Goal: Unclear

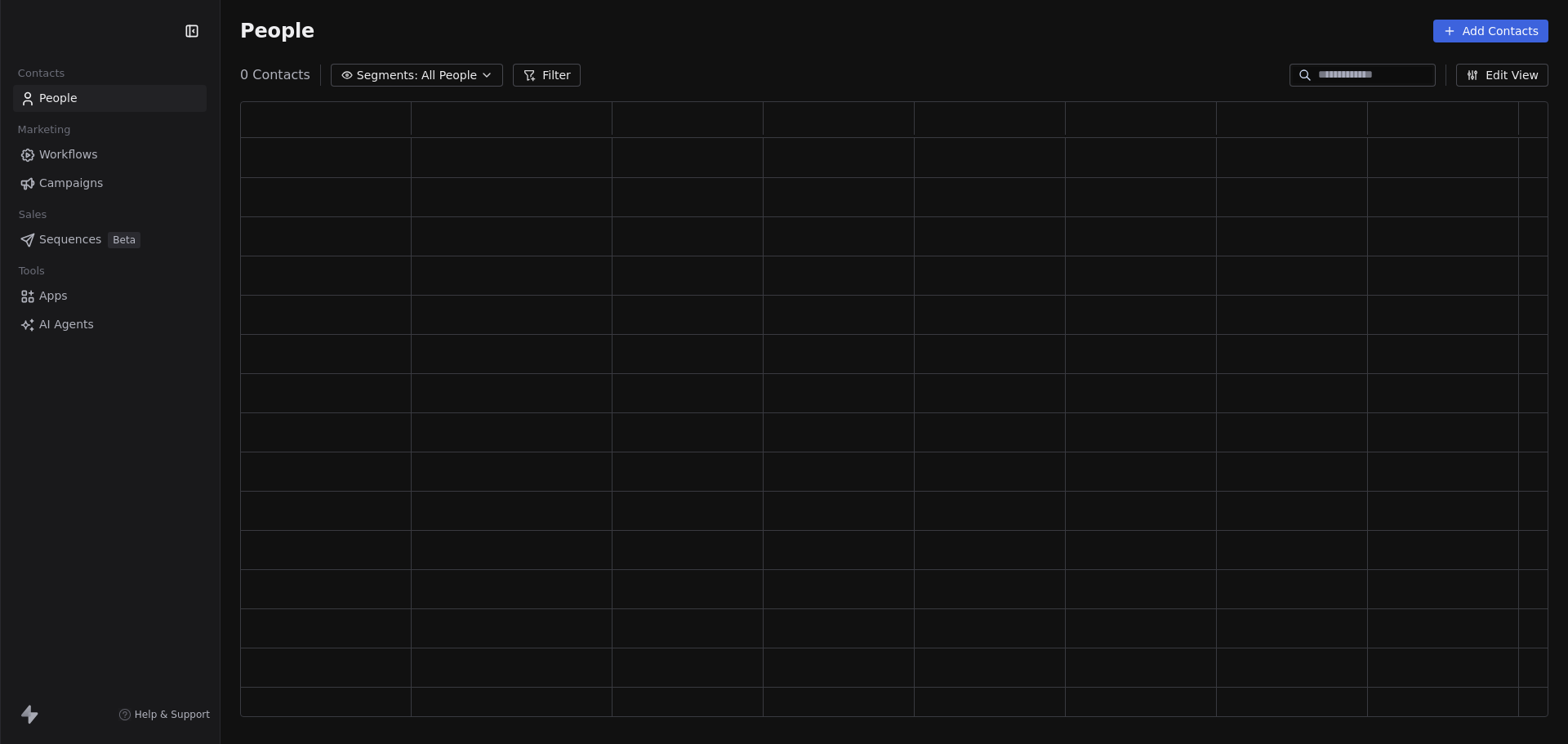
scroll to position [603, 1296]
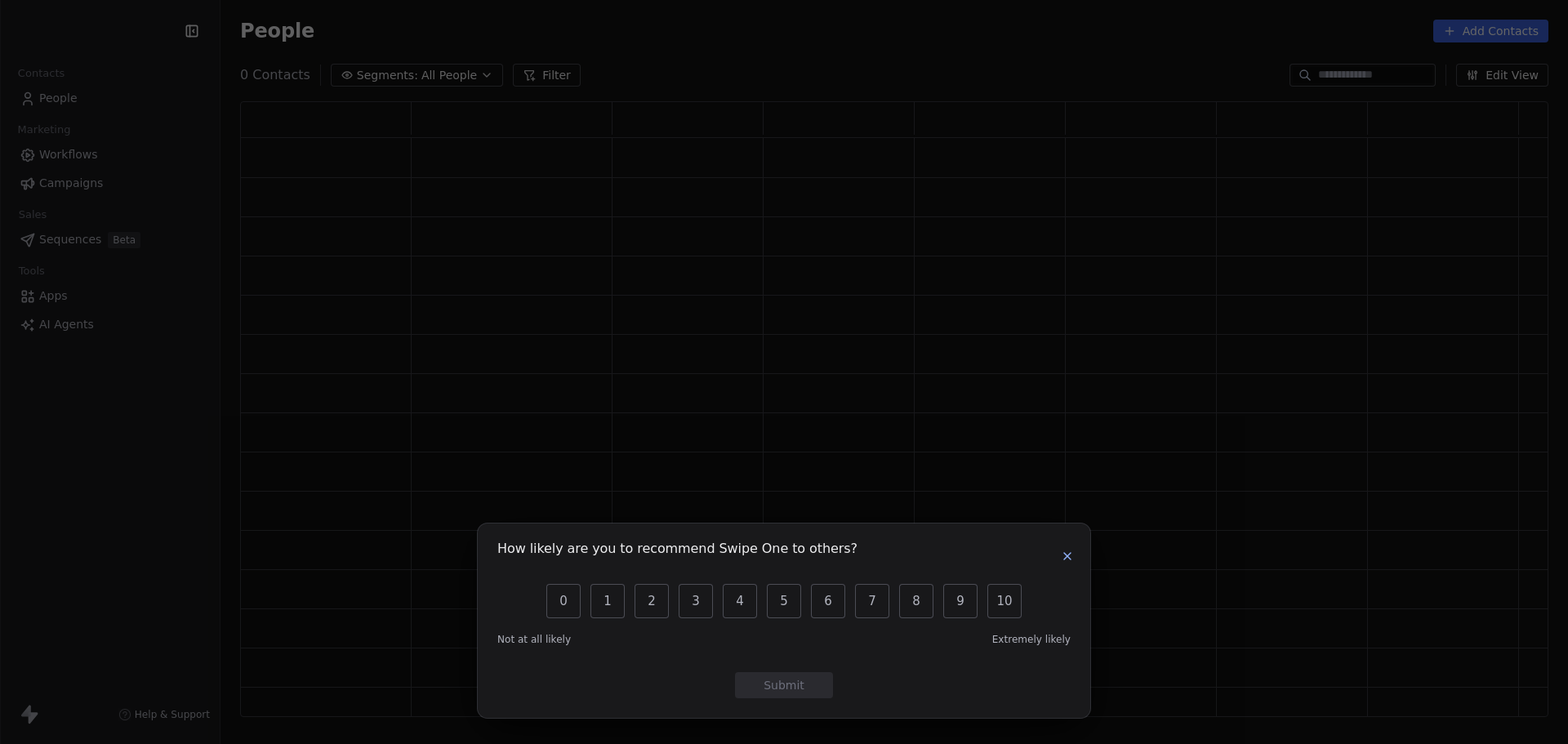
click at [1062, 550] on icon "button" at bounding box center [1067, 556] width 13 height 13
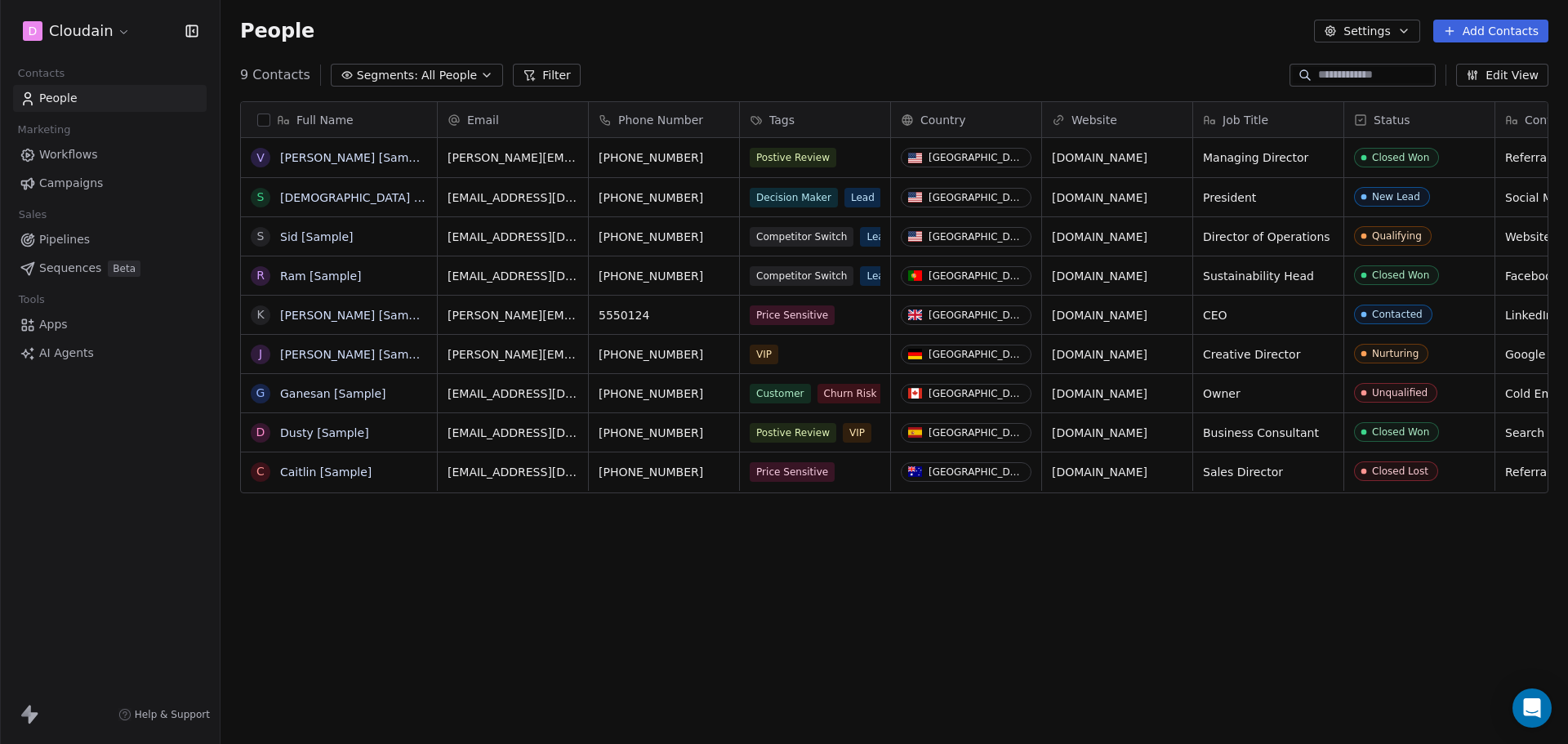
scroll to position [642, 1335]
